Goal: Transaction & Acquisition: Purchase product/service

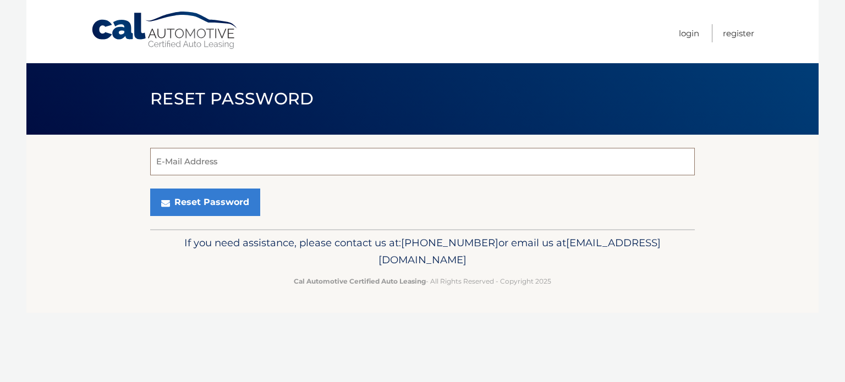
click at [222, 160] on input "E-Mail Address" at bounding box center [422, 162] width 545 height 28
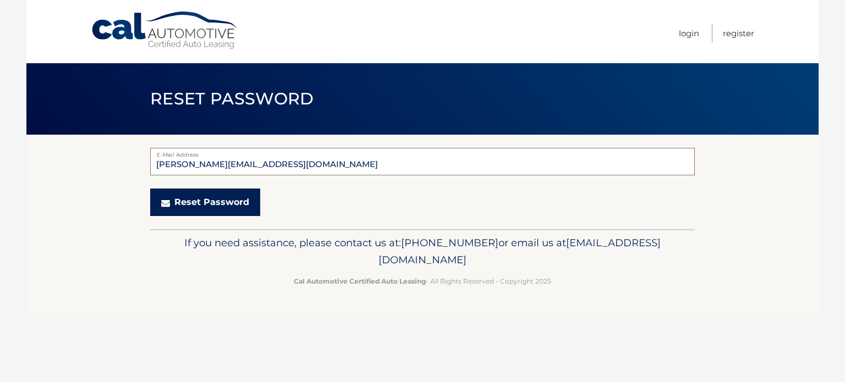
type input "choi.tbsusa@gmail.com"
click at [233, 201] on button "Reset Password" at bounding box center [205, 203] width 110 height 28
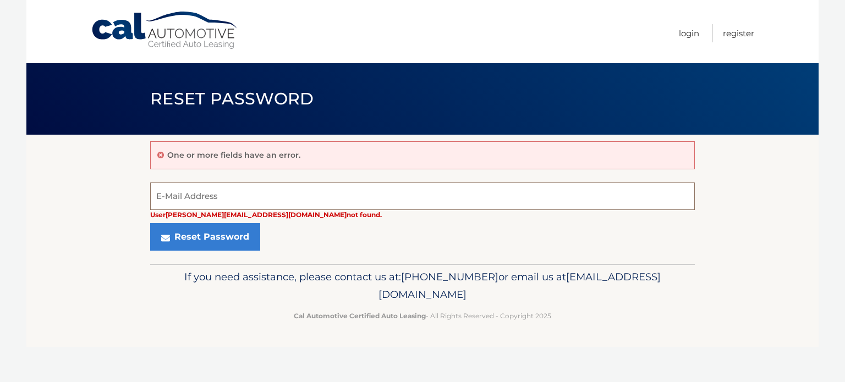
click at [160, 191] on input "E-Mail Address" at bounding box center [422, 197] width 545 height 28
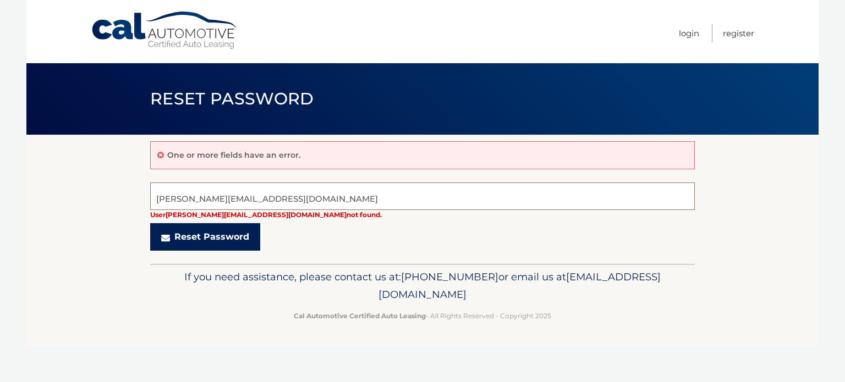
type input "choi.tbspos@gmail.com"
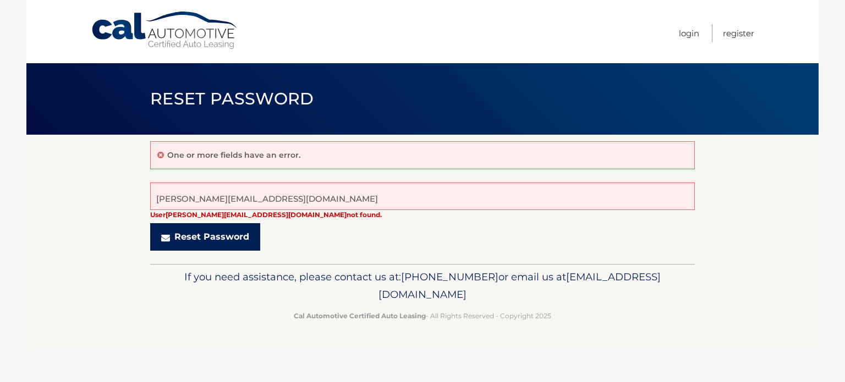
click at [228, 237] on button "Reset Password" at bounding box center [205, 237] width 110 height 28
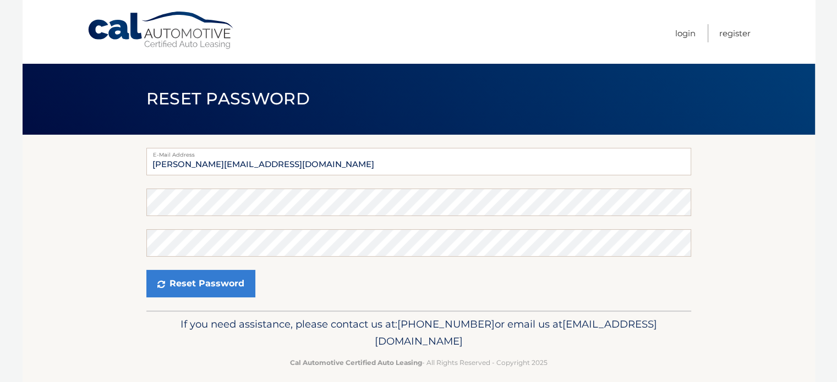
click at [61, 217] on section "E-Mail Address choi.tbspos@gmail.com Password Confirm Password Reset Password" at bounding box center [419, 223] width 792 height 176
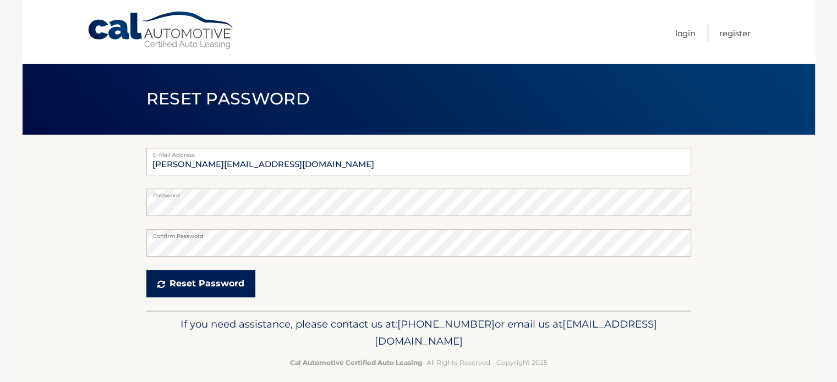
click at [205, 290] on button "Reset Password" at bounding box center [200, 284] width 109 height 28
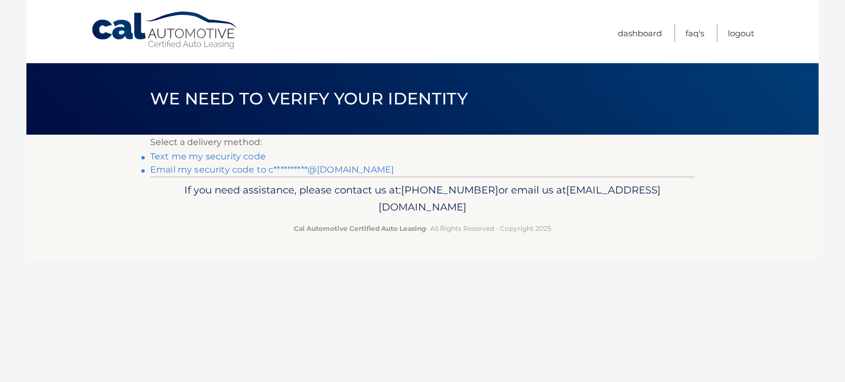
click at [248, 170] on link "**********" at bounding box center [272, 170] width 244 height 10
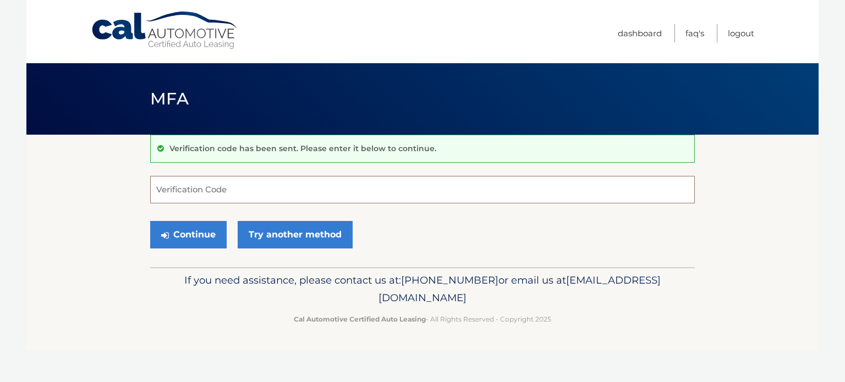
click at [234, 185] on input "Verification Code" at bounding box center [422, 190] width 545 height 28
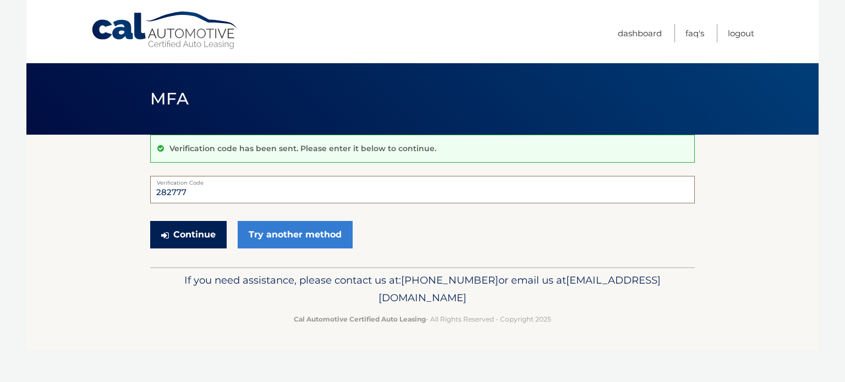
type input "282777"
click at [194, 235] on button "Continue" at bounding box center [188, 235] width 76 height 28
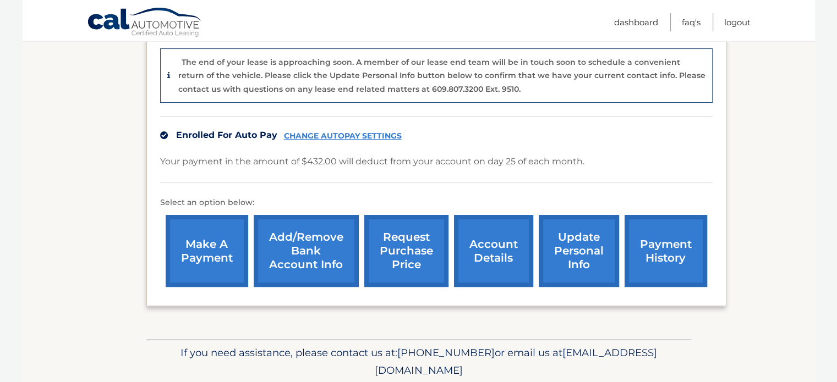
scroll to position [309, 0]
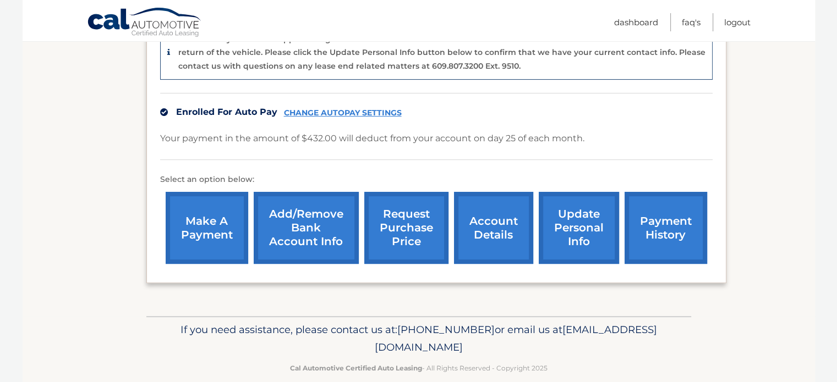
click at [672, 215] on link "payment history" at bounding box center [665, 228] width 83 height 72
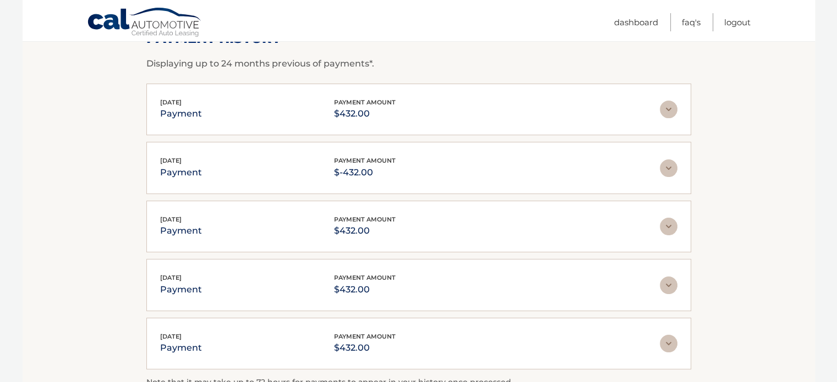
scroll to position [183, 0]
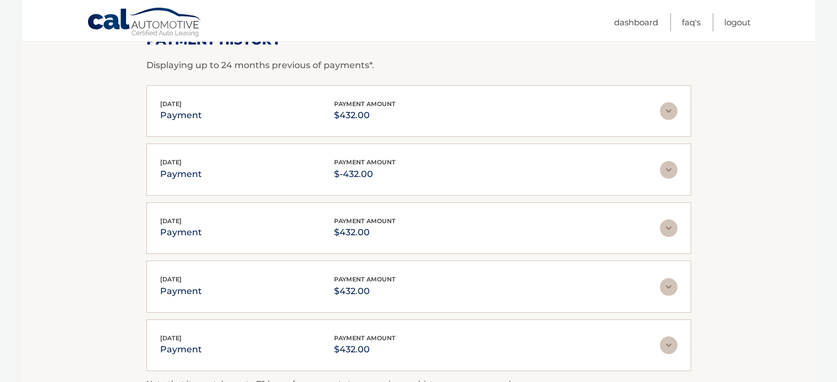
click at [672, 169] on img at bounding box center [669, 170] width 18 height 18
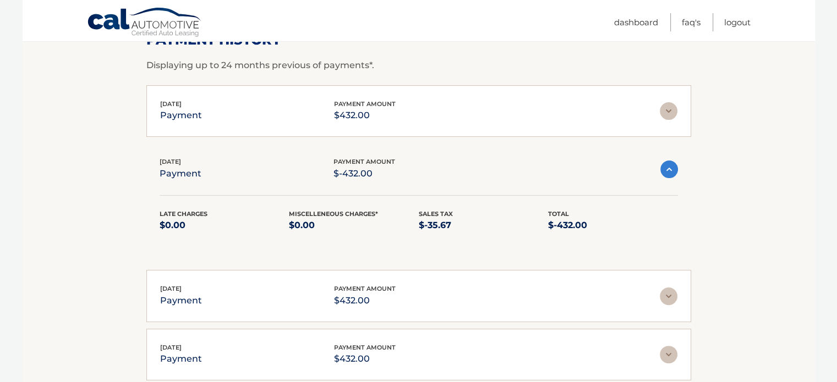
click at [671, 167] on img at bounding box center [669, 170] width 18 height 18
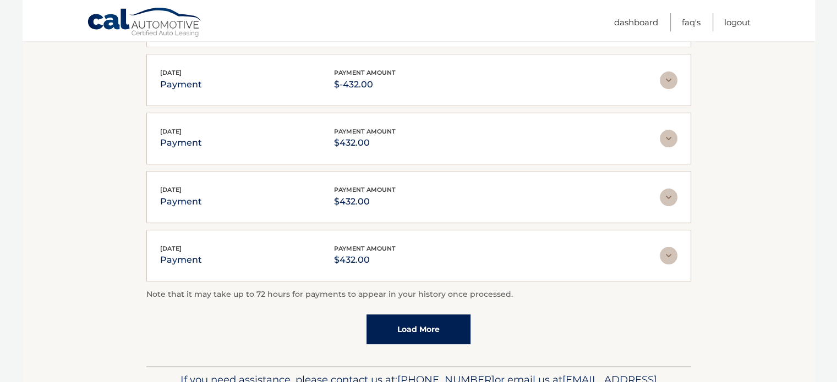
scroll to position [275, 0]
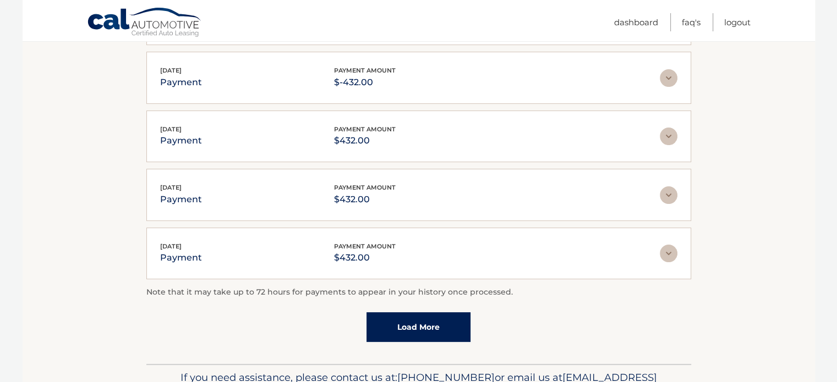
click at [424, 323] on link "Load More" at bounding box center [418, 327] width 104 height 30
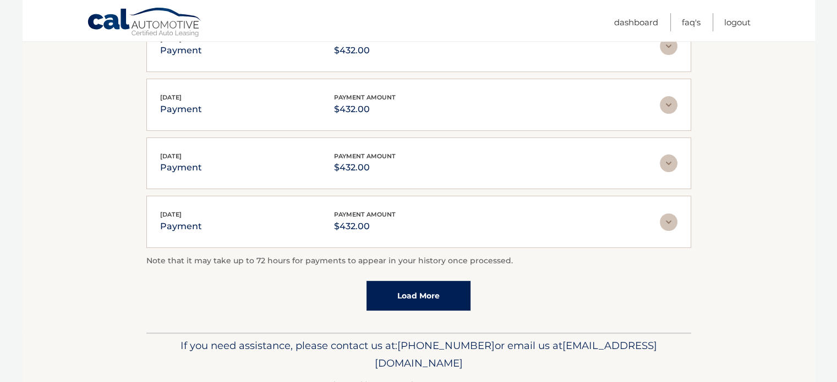
scroll to position [366, 0]
click at [423, 293] on link "Load More" at bounding box center [418, 295] width 104 height 30
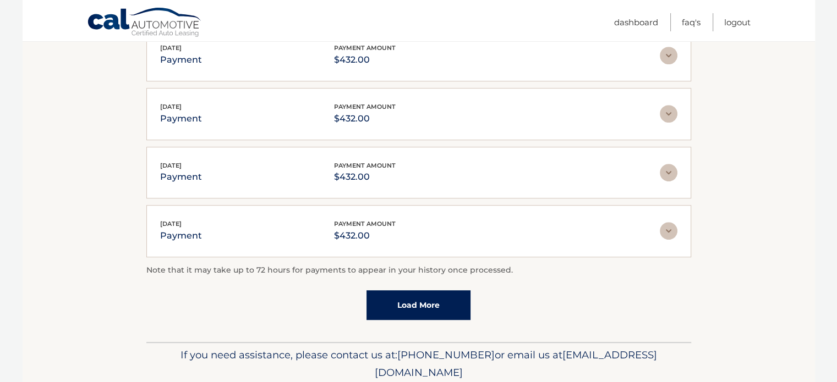
scroll to position [686, 0]
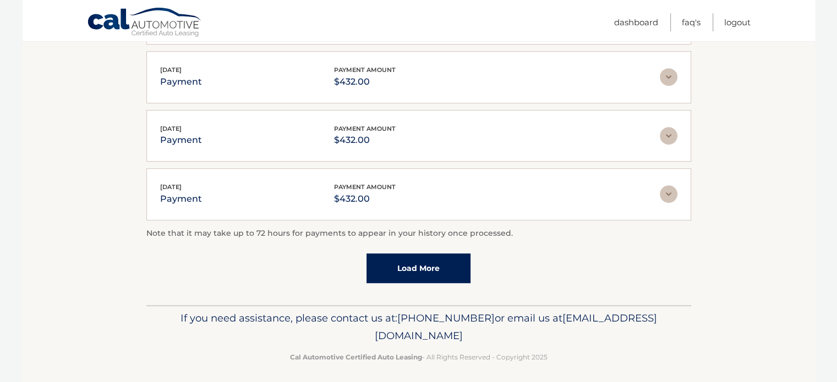
click at [423, 264] on link "Load More" at bounding box center [418, 269] width 104 height 30
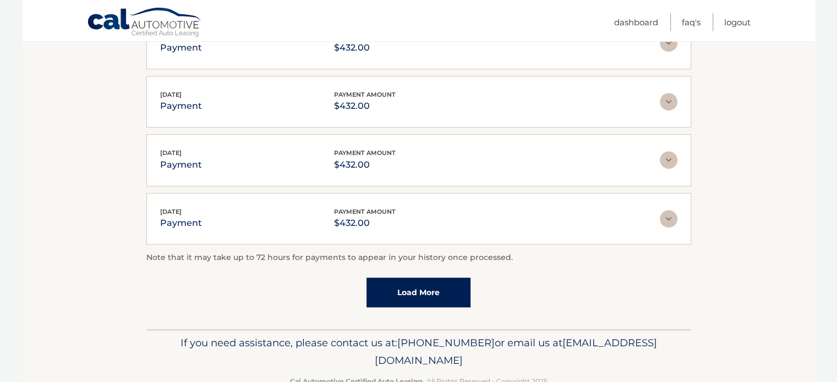
scroll to position [961, 0]
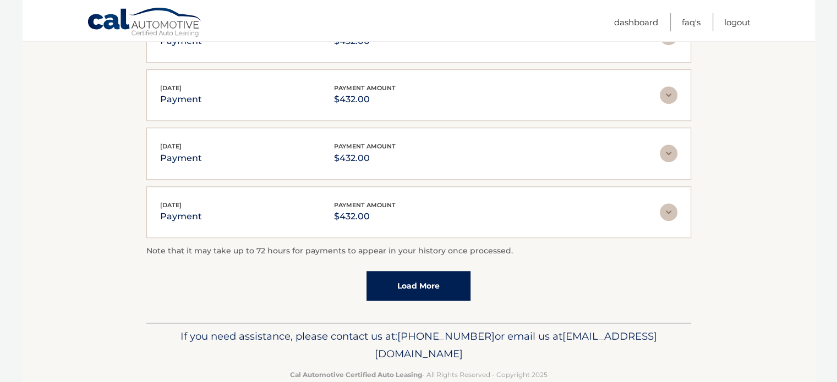
click at [432, 271] on link "Load More" at bounding box center [418, 286] width 104 height 30
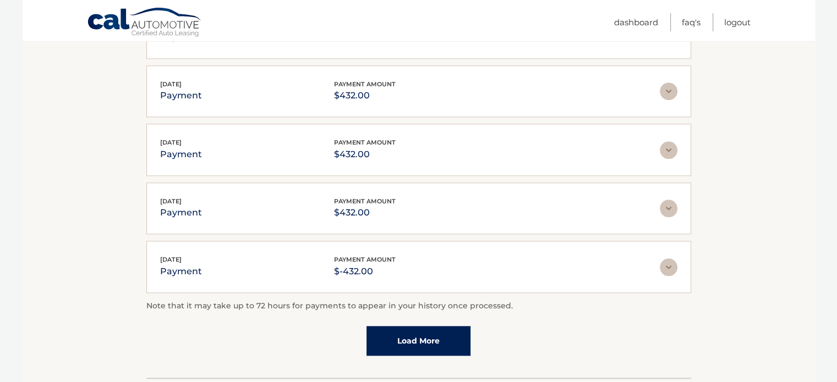
scroll to position [1218, 0]
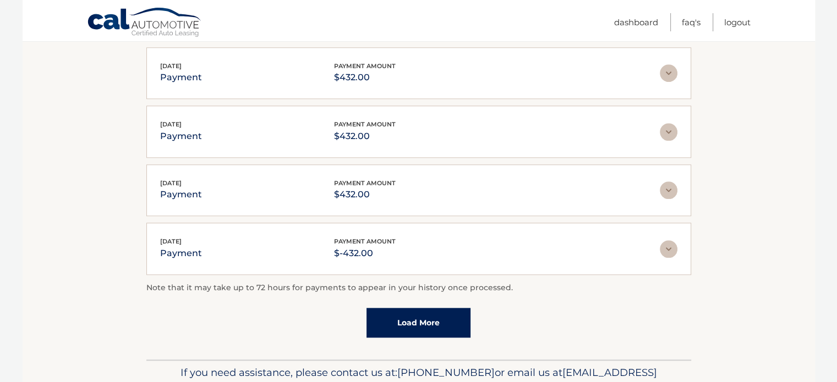
click at [432, 316] on link "Load More" at bounding box center [418, 323] width 104 height 30
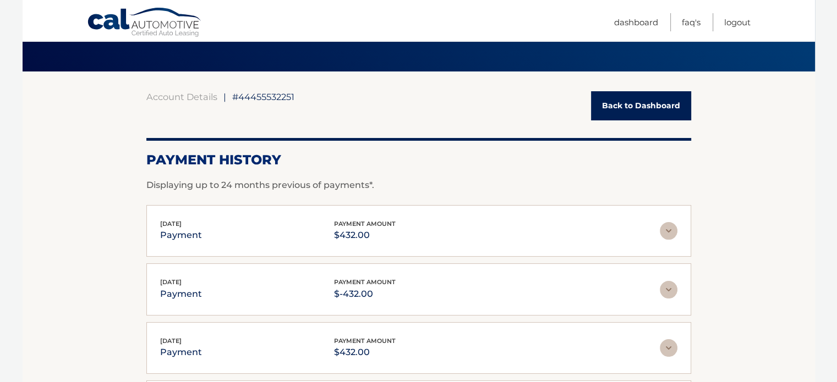
scroll to position [73, 0]
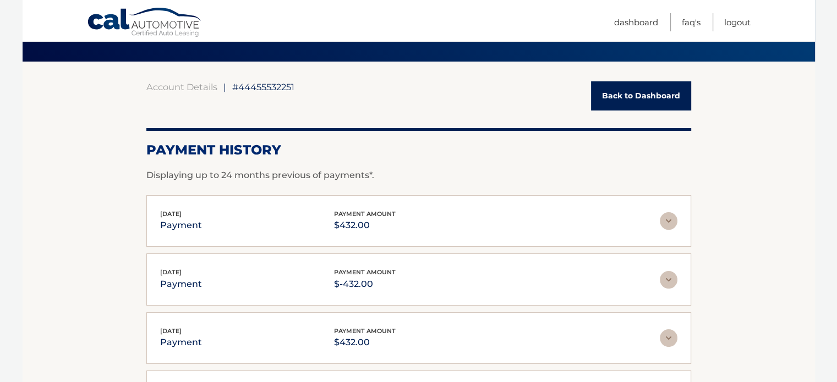
click at [669, 278] on img at bounding box center [669, 280] width 18 height 18
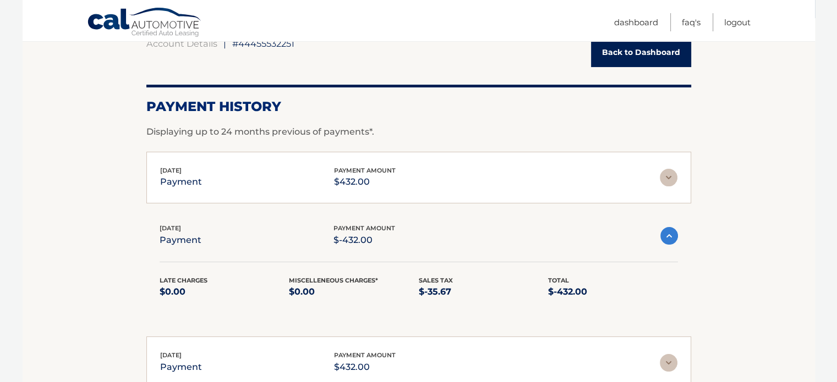
scroll to position [128, 0]
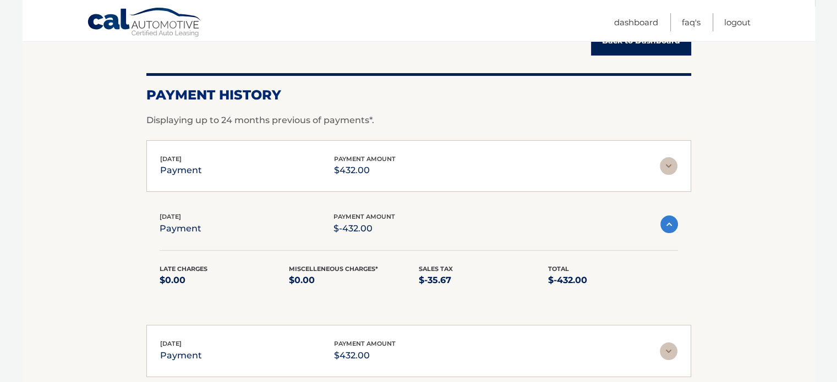
click at [665, 164] on img at bounding box center [669, 166] width 18 height 18
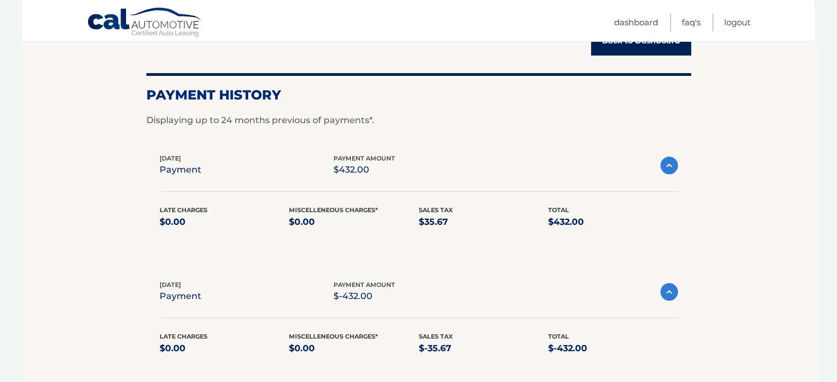
click at [670, 166] on img at bounding box center [669, 166] width 18 height 18
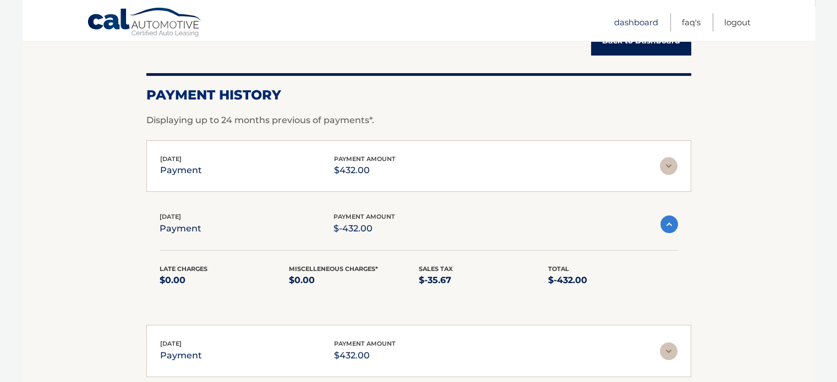
click at [635, 23] on link "Dashboard" at bounding box center [636, 22] width 44 height 18
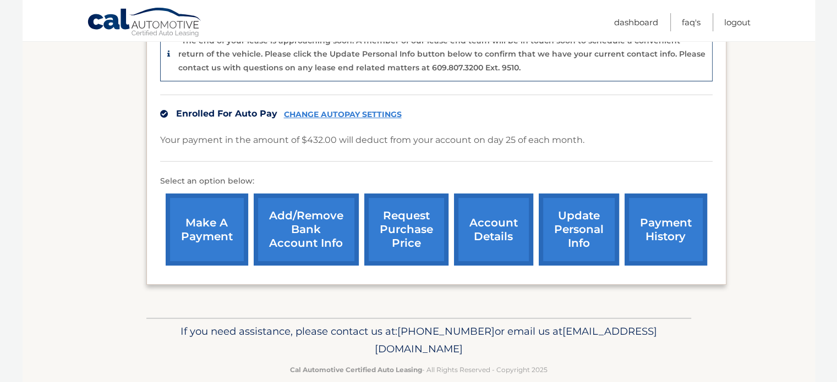
scroll to position [309, 0]
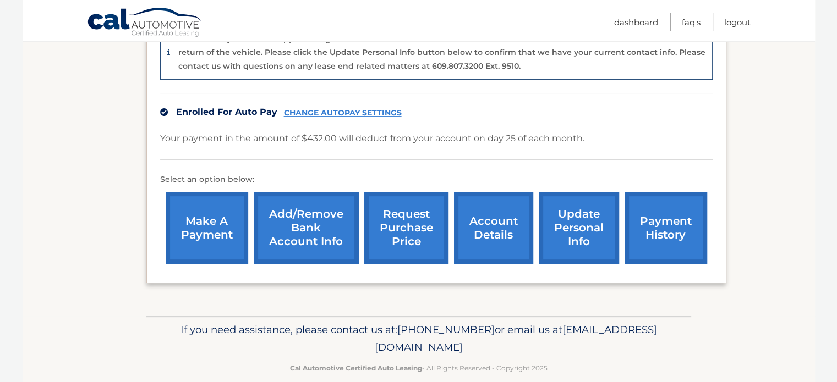
click at [213, 216] on link "make a payment" at bounding box center [207, 228] width 83 height 72
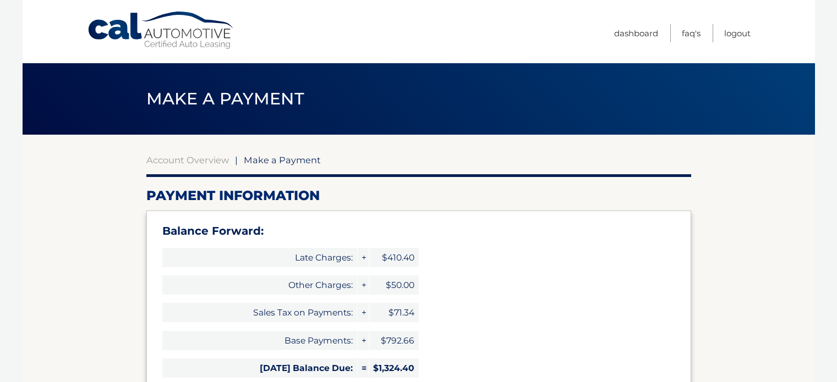
select select "YjE3MGM4YzktYWViZC00NTcxLTk3NmUtMzUxMzM3MjljYjZm"
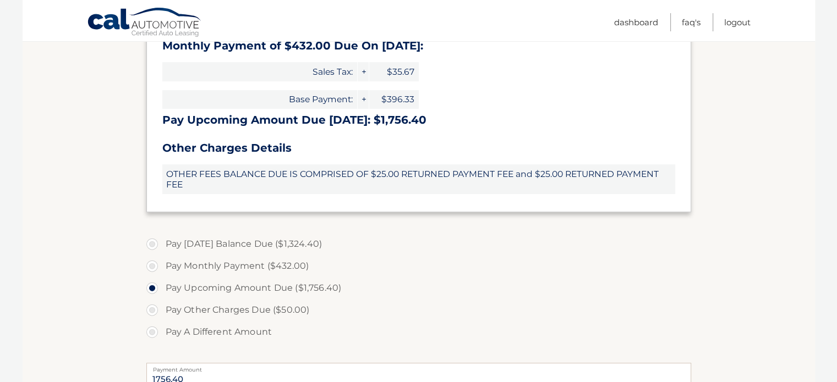
scroll to position [348, 0]
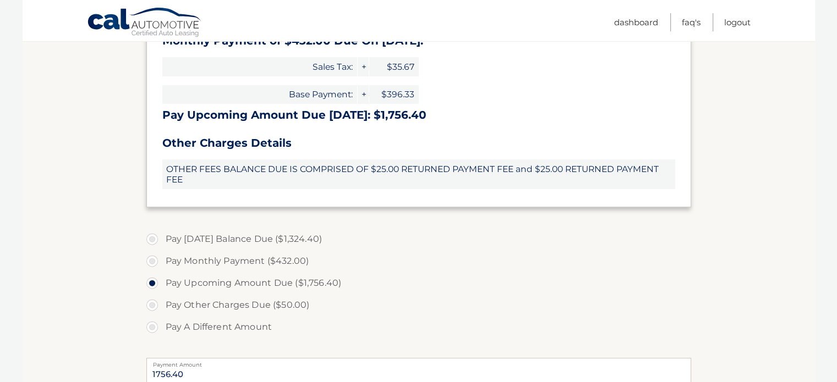
click at [152, 239] on label "Pay [DATE] Balance Due ($1,324.40)" at bounding box center [418, 239] width 545 height 22
click at [152, 239] on input "Pay [DATE] Balance Due ($1,324.40)" at bounding box center [156, 237] width 11 height 18
radio input "true"
type input "1324.40"
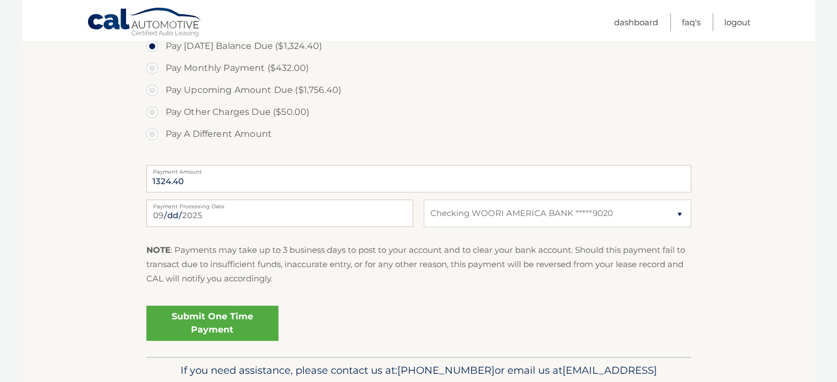
scroll to position [544, 0]
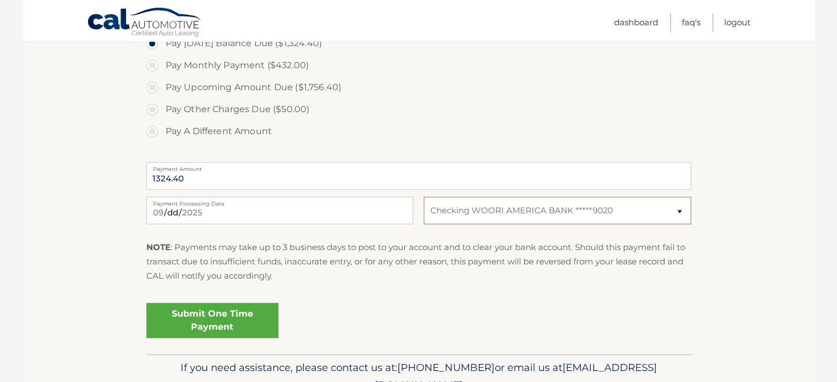
click at [675, 208] on select "Select Bank Account Checking WOORI AMERICA BANK *****9020" at bounding box center [557, 211] width 267 height 28
select select
click at [424, 197] on select "Select Bank Account Checking WOORI AMERICA BANK *****9020" at bounding box center [557, 211] width 267 height 28
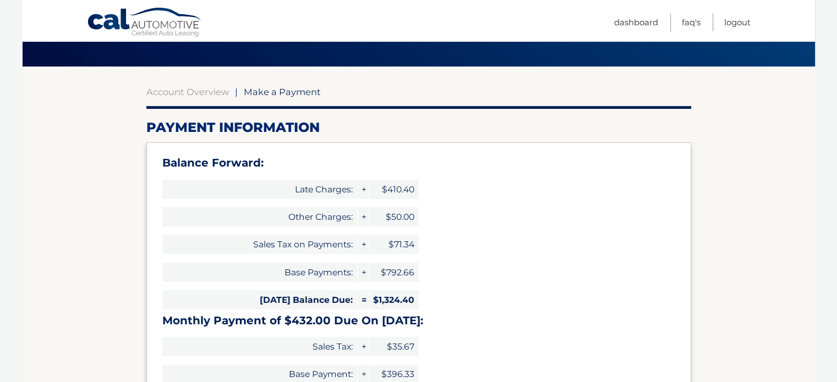
scroll to position [0, 0]
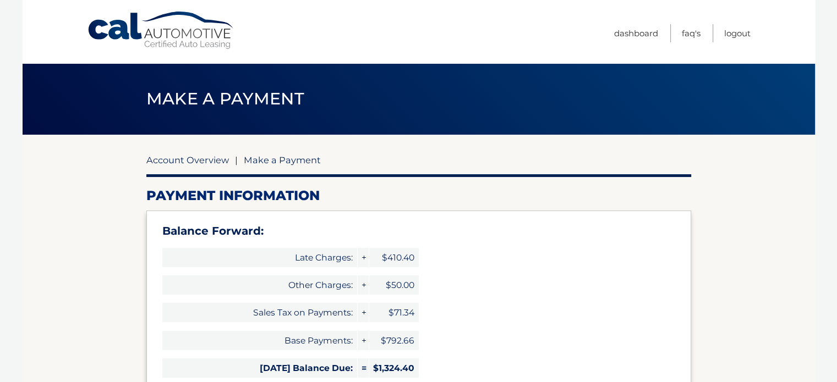
click at [194, 162] on link "Account Overview" at bounding box center [187, 160] width 83 height 11
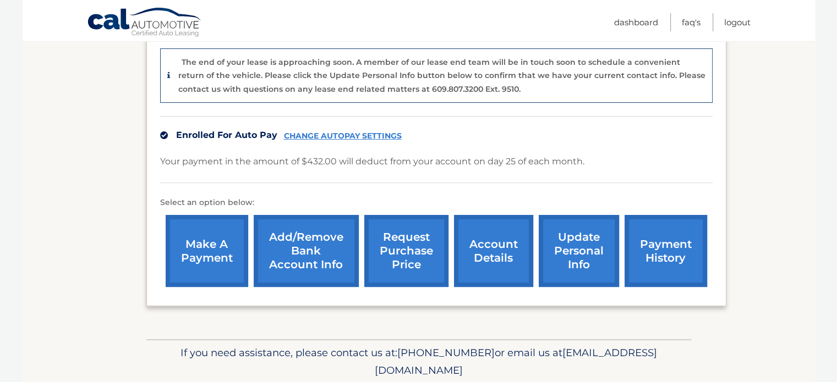
scroll to position [293, 0]
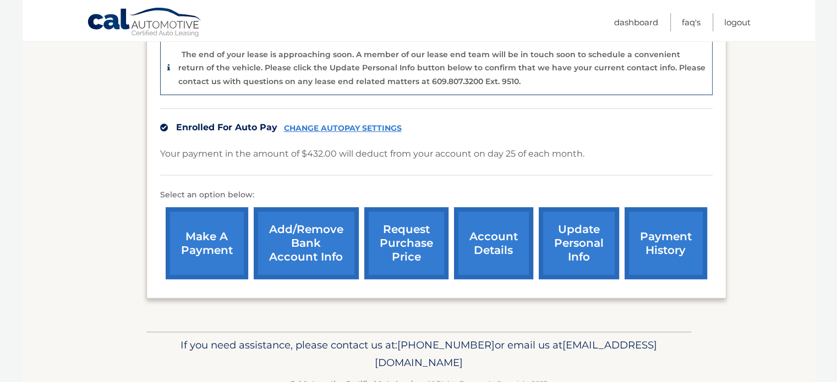
click at [314, 237] on link "Add/Remove bank account info" at bounding box center [306, 243] width 105 height 72
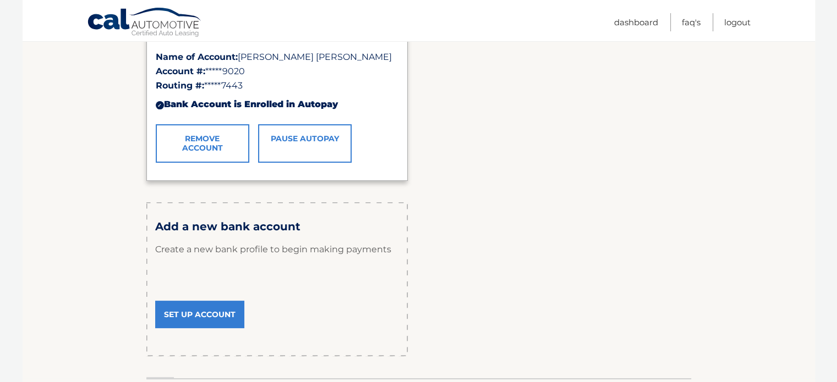
scroll to position [238, 0]
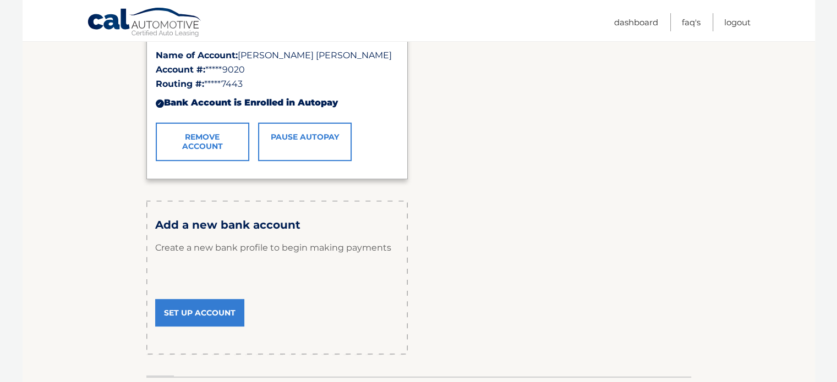
click at [198, 312] on link "Set Up Account" at bounding box center [199, 313] width 89 height 28
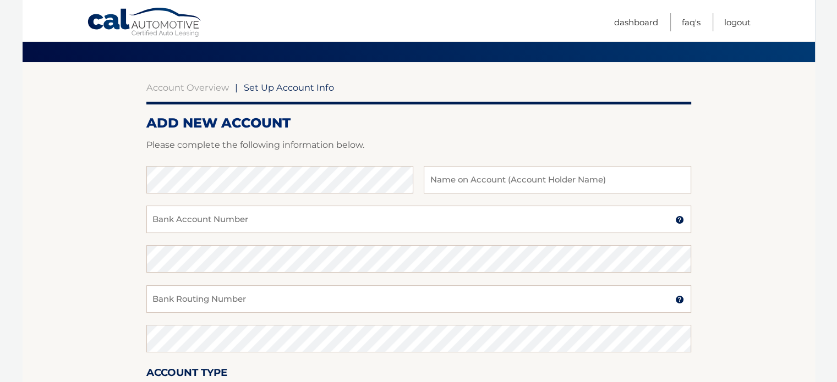
scroll to position [73, 0]
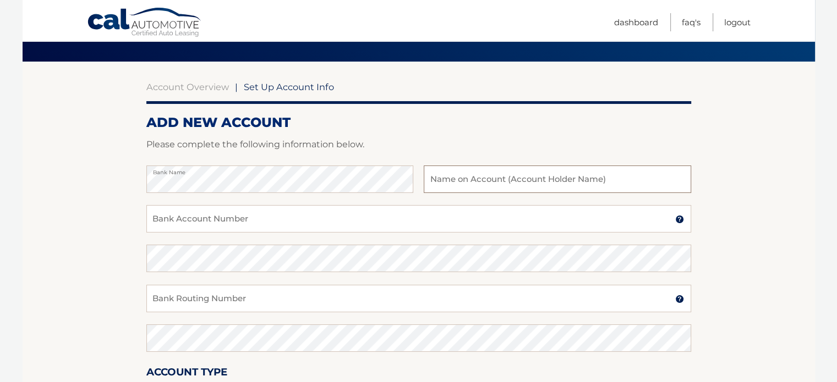
click at [440, 180] on input "text" at bounding box center [557, 180] width 267 height 28
type input "George Choi"
click at [292, 213] on input "Bank Account Number" at bounding box center [418, 219] width 545 height 28
type input "6235079145"
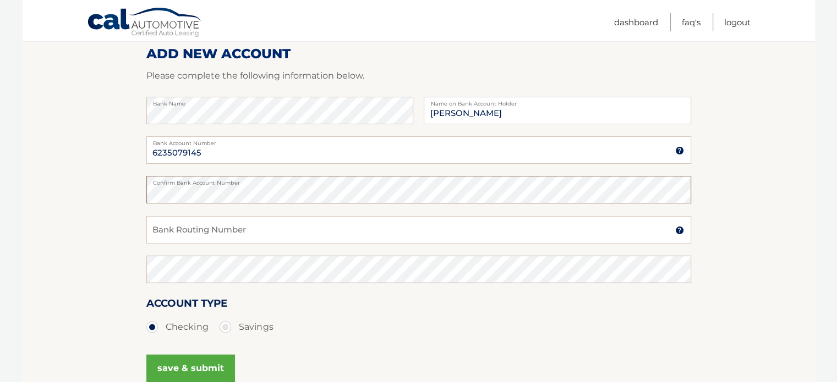
scroll to position [146, 0]
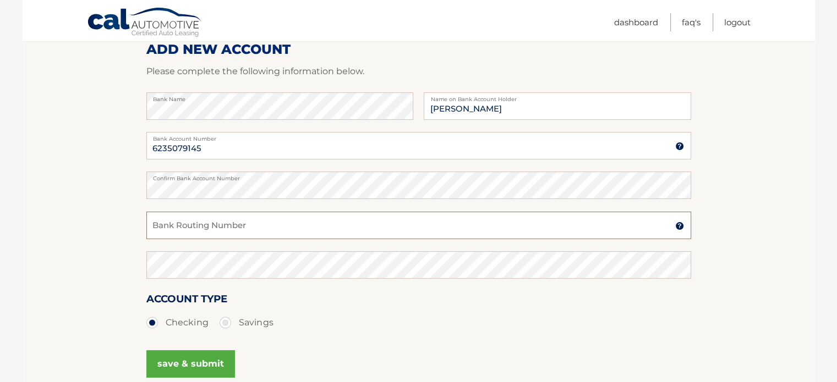
click at [200, 228] on input "Bank Routing Number" at bounding box center [418, 226] width 545 height 28
type input "036076150"
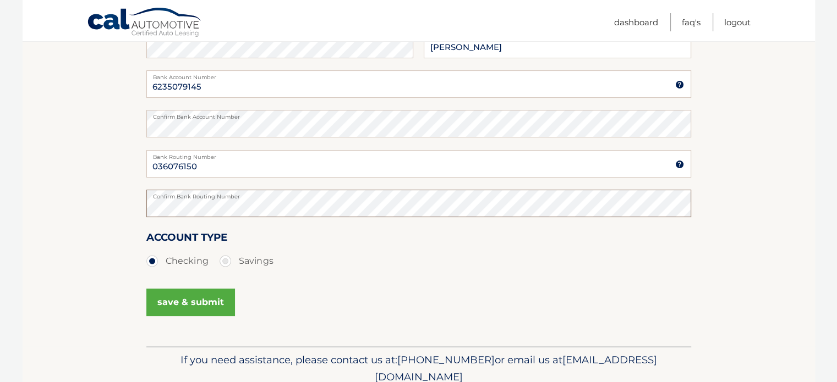
scroll to position [238, 0]
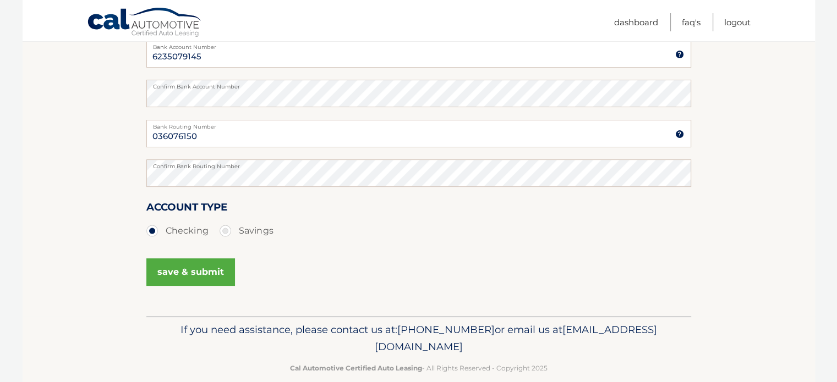
click at [205, 272] on button "save & submit" at bounding box center [190, 273] width 89 height 28
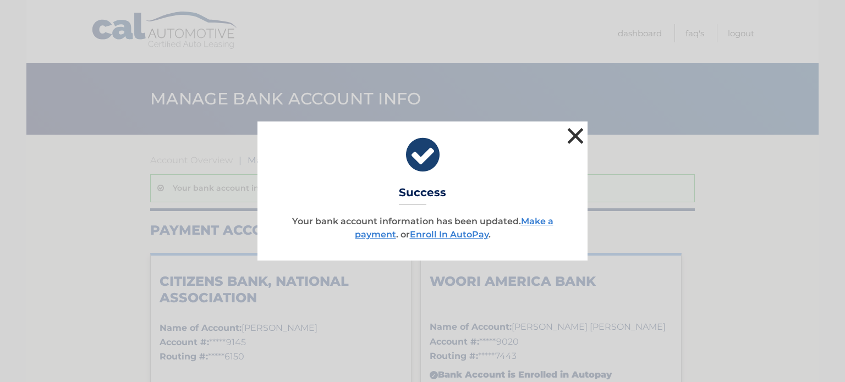
click at [579, 135] on button "×" at bounding box center [575, 136] width 22 height 22
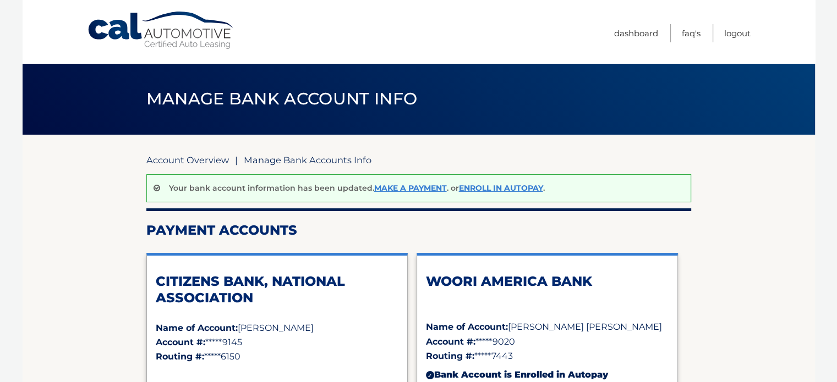
click at [196, 158] on link "Account Overview" at bounding box center [187, 160] width 83 height 11
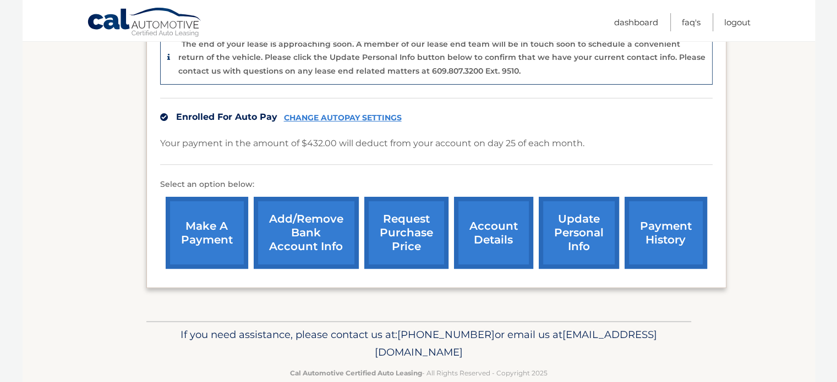
scroll to position [309, 0]
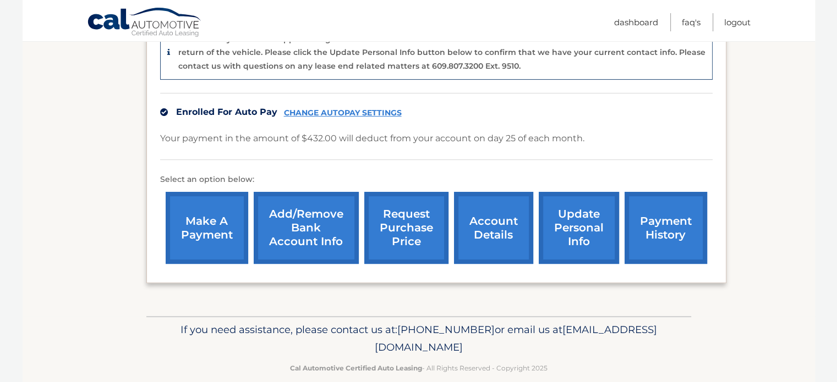
click at [213, 219] on link "make a payment" at bounding box center [207, 228] width 83 height 72
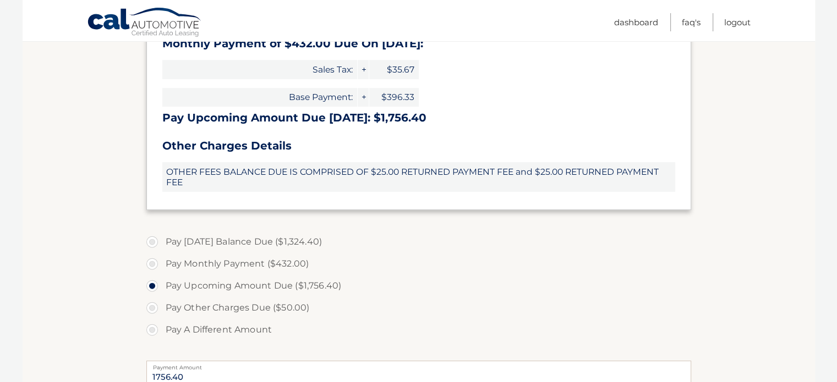
scroll to position [348, 0]
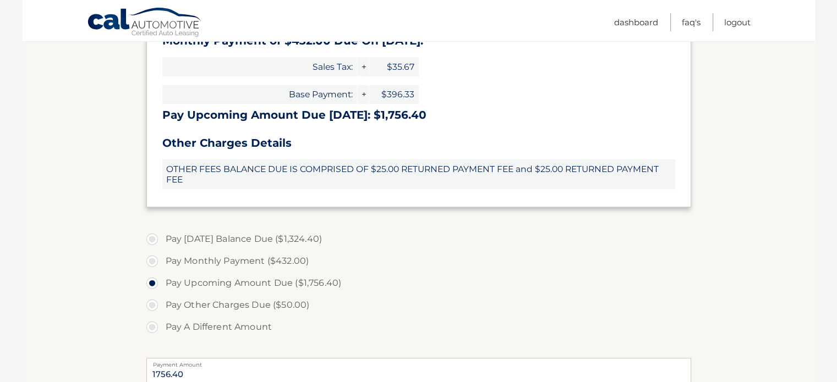
click at [154, 238] on label "Pay Today's Balance Due ($1,324.40)" at bounding box center [418, 239] width 545 height 22
click at [154, 238] on input "Pay Today's Balance Due ($1,324.40)" at bounding box center [156, 237] width 11 height 18
radio input "true"
type input "1324.40"
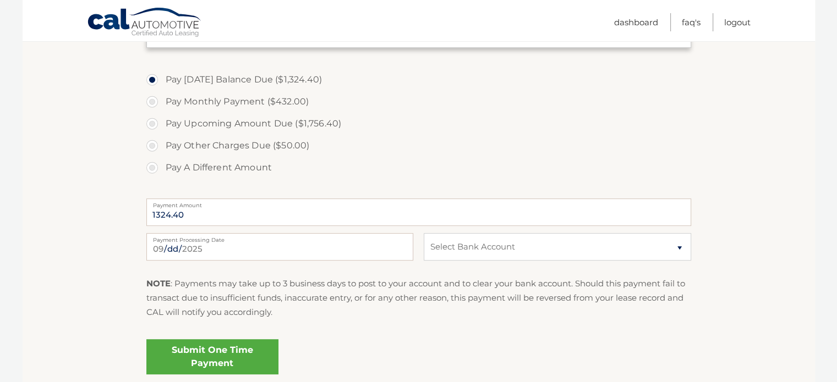
scroll to position [513, 0]
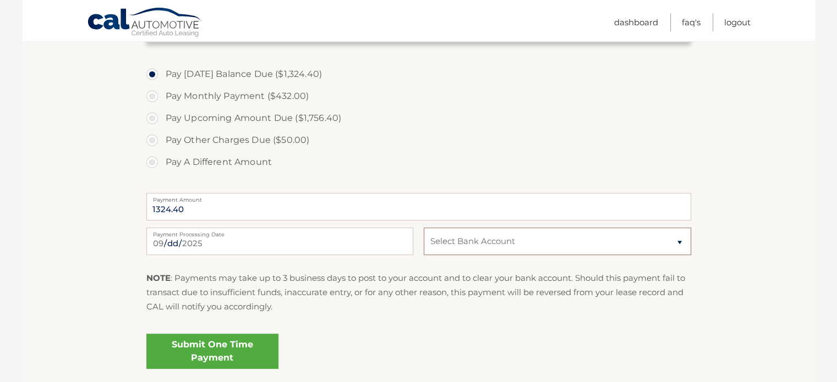
click at [557, 246] on select "Select Bank Account Checking CITIZENS BANK, NATIONAL ASSOCIATION *****9145 Chec…" at bounding box center [557, 242] width 267 height 28
select select "NzMwOWFlMzAtMDA4OS00NTI5LTkwNzYtY2IwOTgzNzQ5OTNk"
click at [424, 228] on select "Select Bank Account Checking CITIZENS BANK, NATIONAL ASSOCIATION *****9145 Chec…" at bounding box center [557, 242] width 267 height 28
click at [434, 317] on div "NOTE : Payments may take up to 3 business days to post to your account and to c…" at bounding box center [418, 297] width 545 height 52
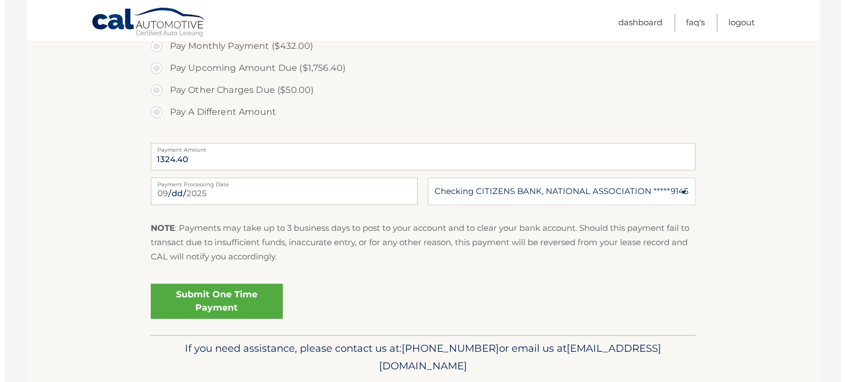
scroll to position [599, 0]
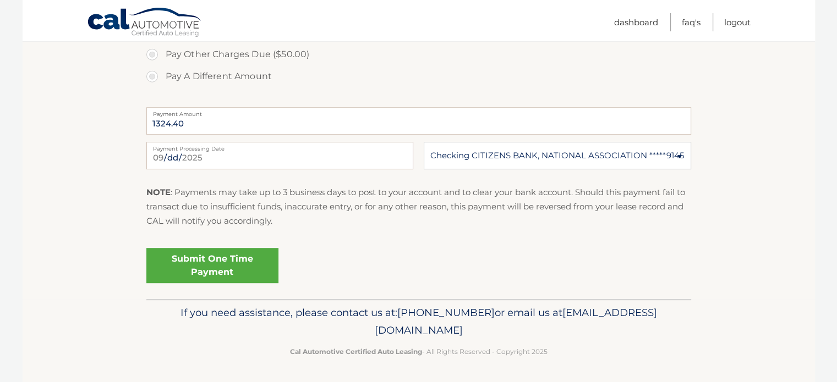
click at [214, 266] on link "Submit One Time Payment" at bounding box center [212, 265] width 132 height 35
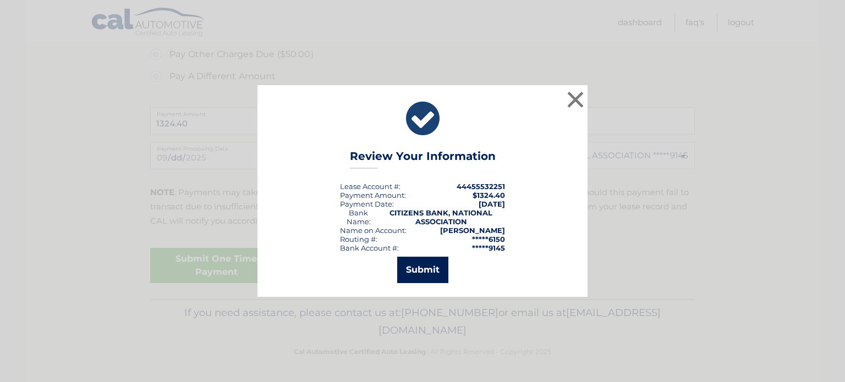
click at [418, 266] on button "Submit" at bounding box center [422, 270] width 51 height 26
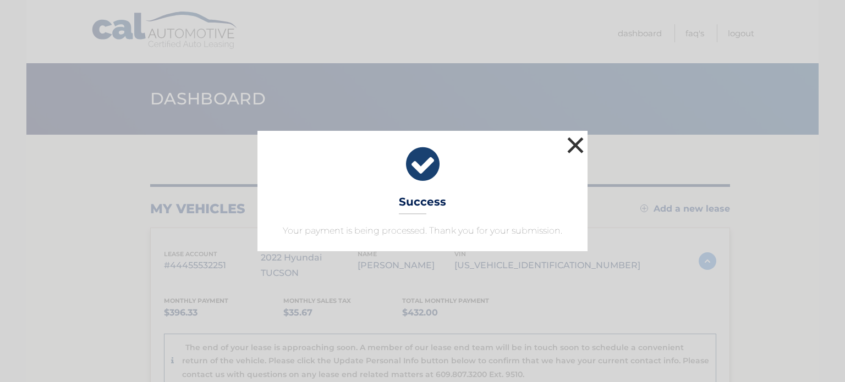
click at [579, 143] on button "×" at bounding box center [575, 145] width 22 height 22
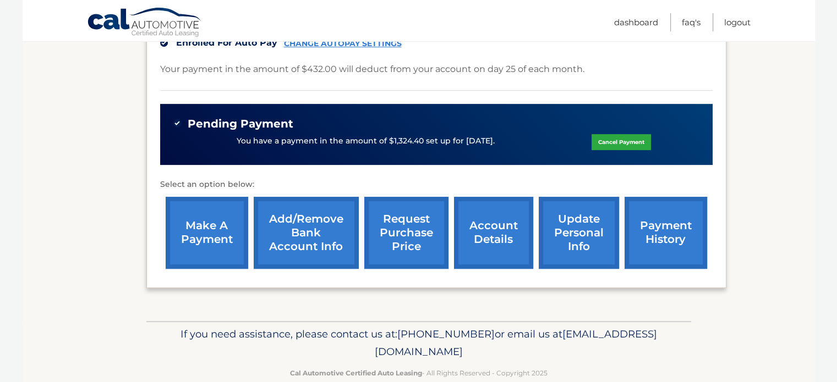
scroll to position [383, 0]
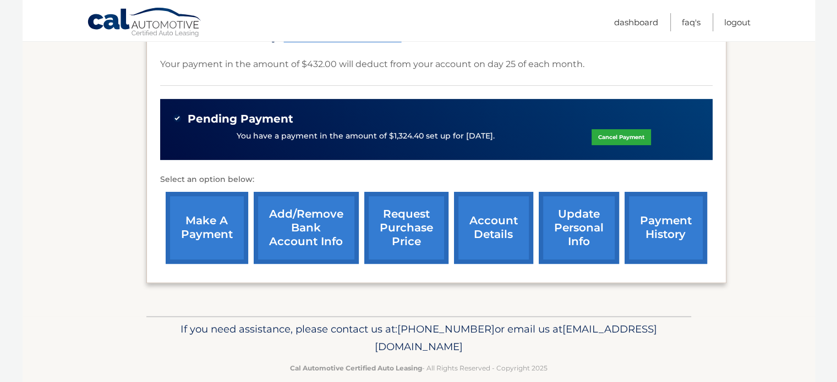
click at [583, 219] on link "update personal info" at bounding box center [579, 228] width 80 height 72
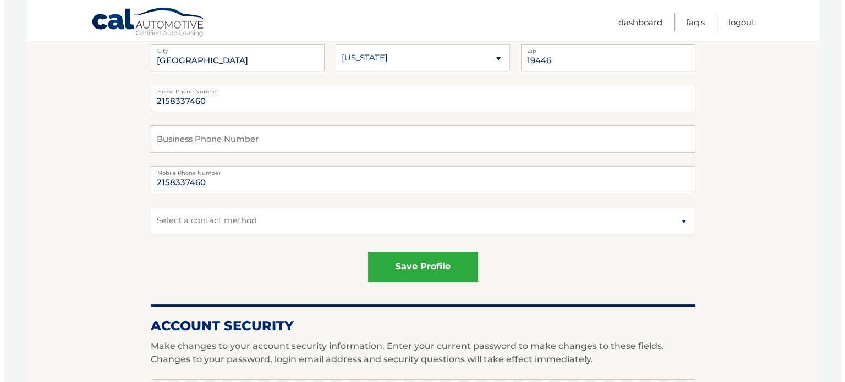
scroll to position [220, 0]
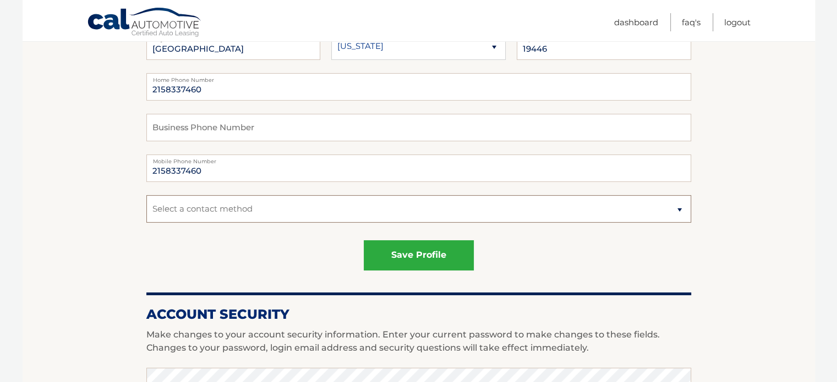
click at [220, 208] on select "Select a contact method Mobile Home" at bounding box center [418, 209] width 545 height 28
select select "1"
click at [146, 195] on select "Select a contact method Mobile Home" at bounding box center [418, 209] width 545 height 28
drag, startPoint x: 208, startPoint y: 172, endPoint x: 145, endPoint y: 172, distance: 63.3
click at [147, 172] on input "2158337460" at bounding box center [418, 169] width 545 height 28
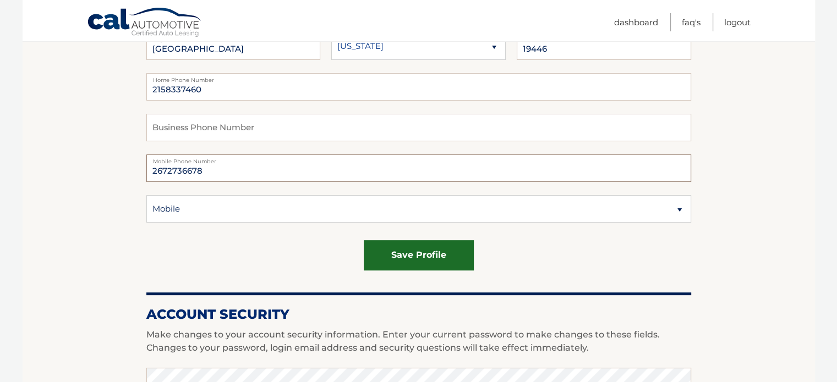
type input "2672736678"
click at [404, 259] on button "save profile" at bounding box center [419, 255] width 110 height 30
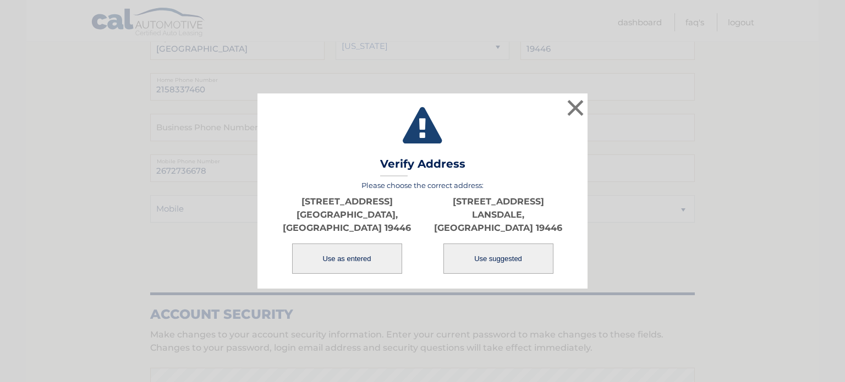
click at [492, 255] on button "Use suggested" at bounding box center [498, 259] width 110 height 30
type input "1290 ALLENTOWN RD"
type input "LANSDALE"
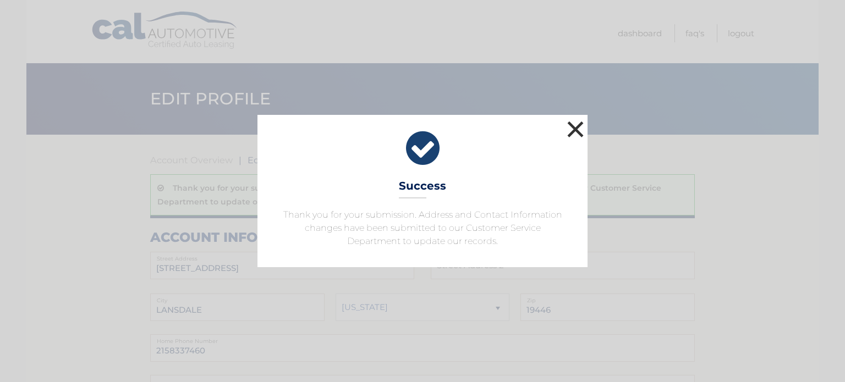
click at [574, 125] on button "×" at bounding box center [575, 129] width 22 height 22
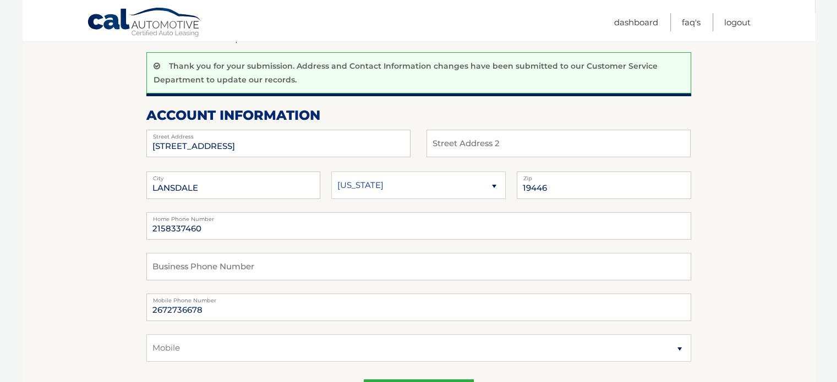
scroll to position [110, 0]
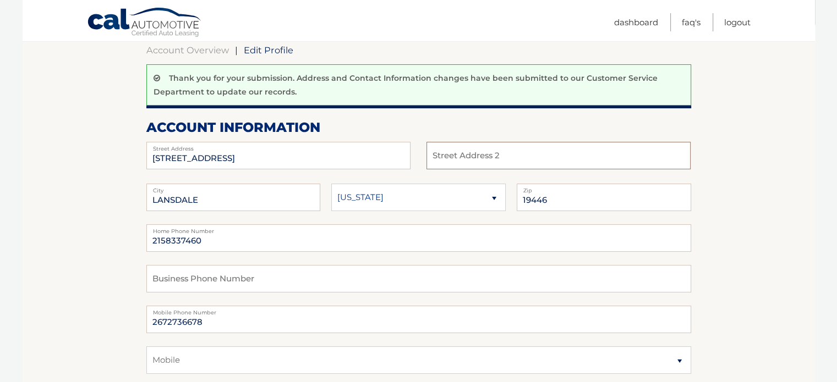
click at [484, 156] on input "text" at bounding box center [558, 156] width 264 height 28
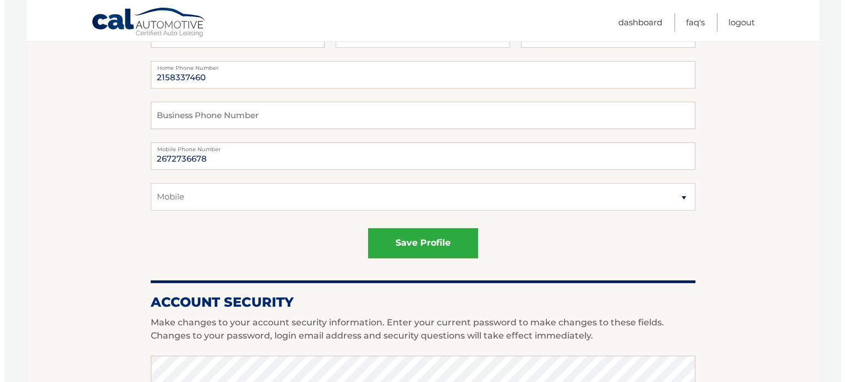
scroll to position [275, 0]
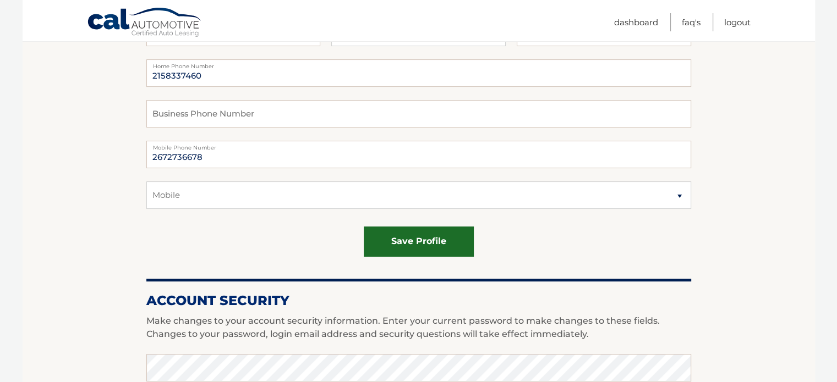
click at [430, 244] on button "save profile" at bounding box center [419, 242] width 110 height 30
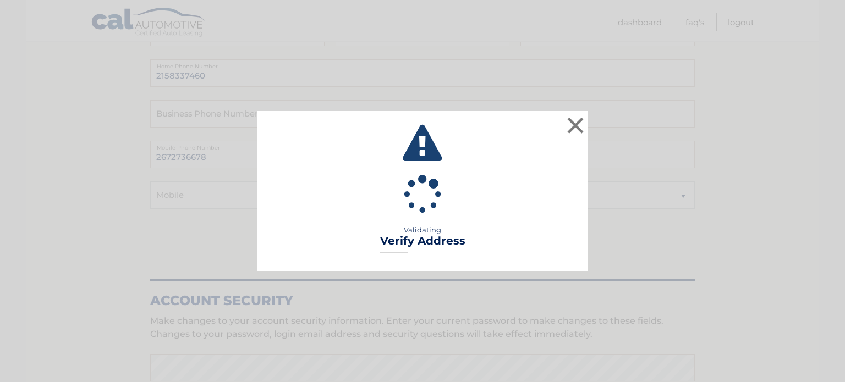
type input "APT S302"
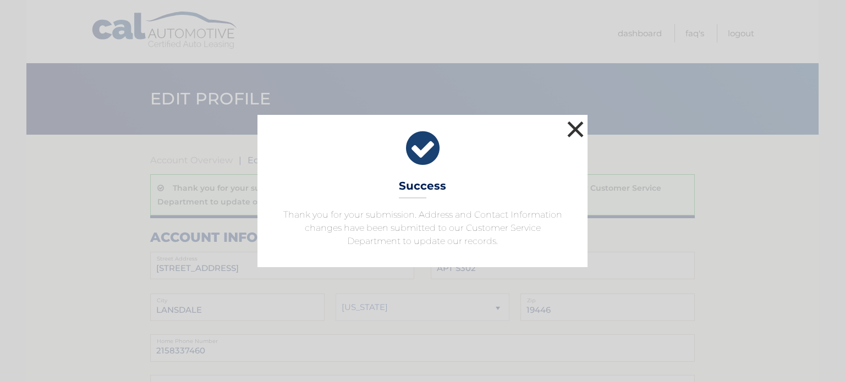
click at [573, 129] on button "×" at bounding box center [575, 129] width 22 height 22
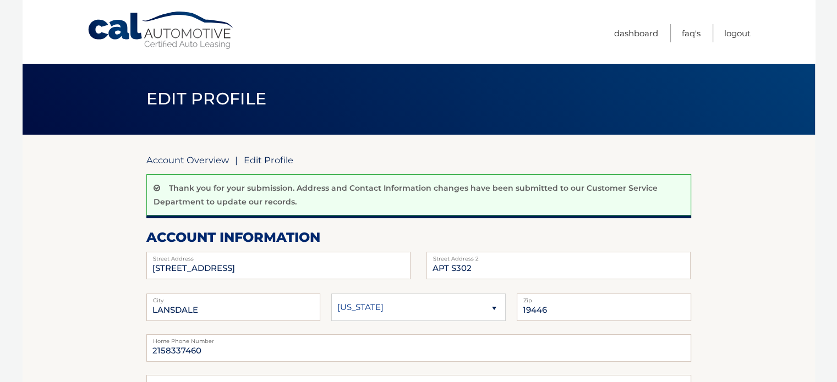
click at [176, 158] on link "Account Overview" at bounding box center [187, 160] width 83 height 11
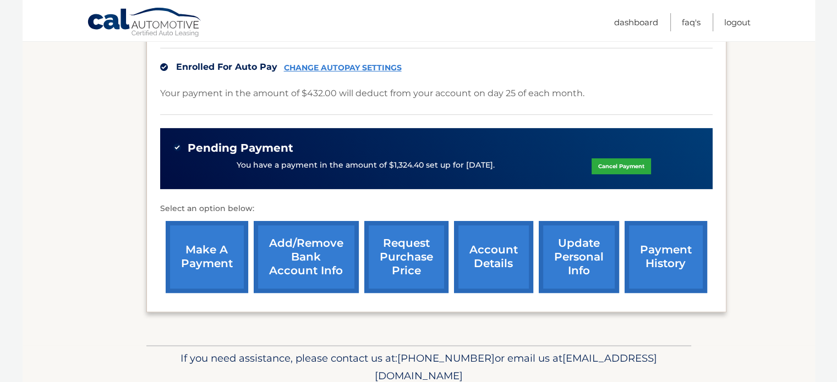
scroll to position [383, 0]
